Goal: Entertainment & Leisure: Consume media (video, audio)

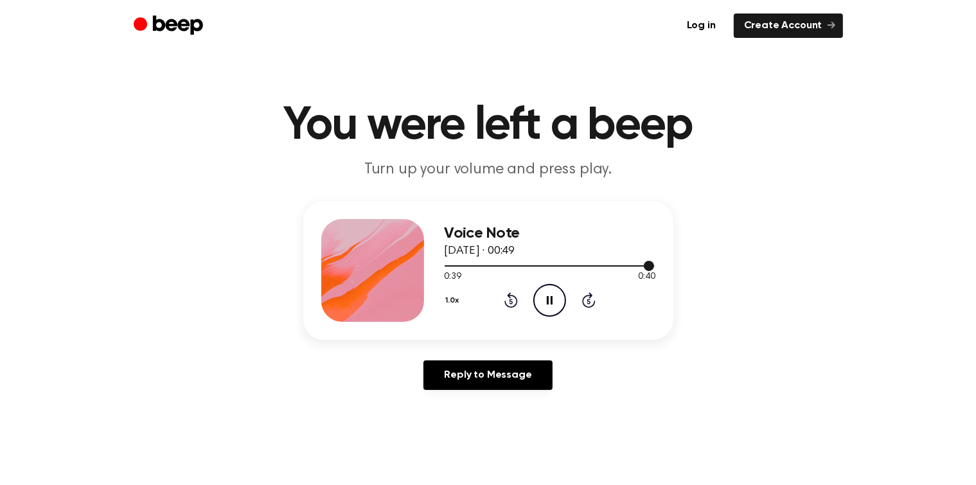
click at [471, 266] on div at bounding box center [550, 265] width 211 height 10
click at [548, 300] on icon at bounding box center [550, 300] width 7 height 8
click at [509, 302] on icon "Rewind 5 seconds" at bounding box center [511, 300] width 14 height 17
click at [511, 310] on div "1.0x Rewind 5 seconds Pause Audio Skip 5 seconds" at bounding box center [550, 300] width 211 height 33
click at [511, 304] on icon "Rewind 5 seconds" at bounding box center [511, 300] width 14 height 17
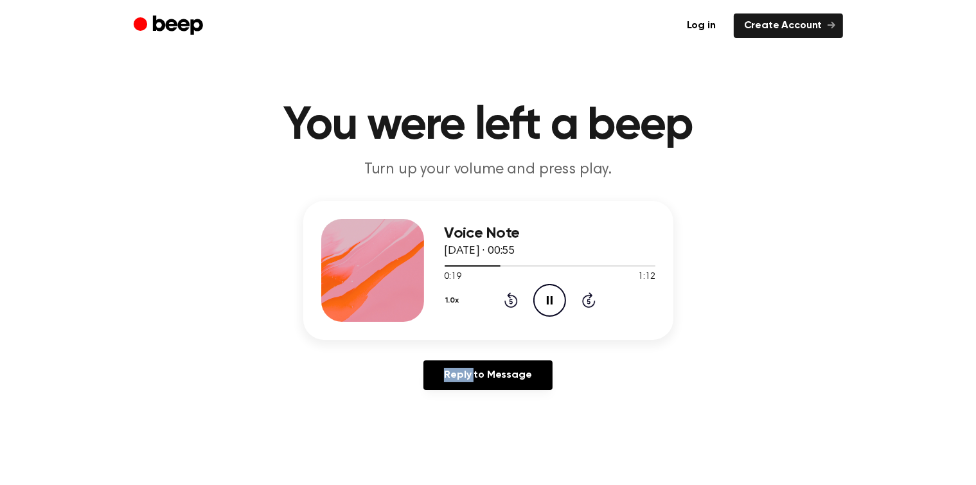
click at [511, 304] on icon "Rewind 5 seconds" at bounding box center [511, 300] width 14 height 17
